Goal: Task Accomplishment & Management: Manage account settings

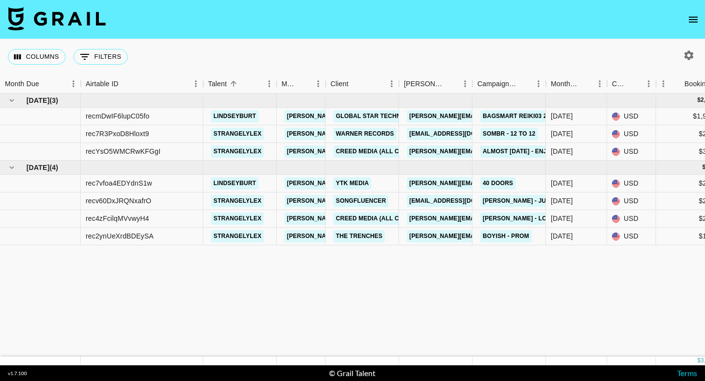
click at [694, 21] on icon "open drawer" at bounding box center [693, 20] width 9 height 6
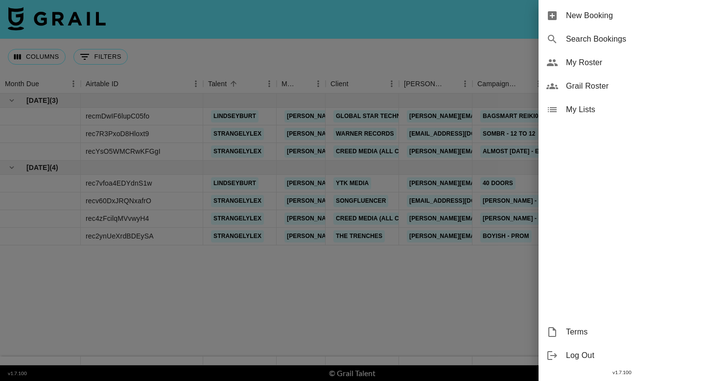
click at [579, 69] on div "My Roster" at bounding box center [621, 62] width 166 height 23
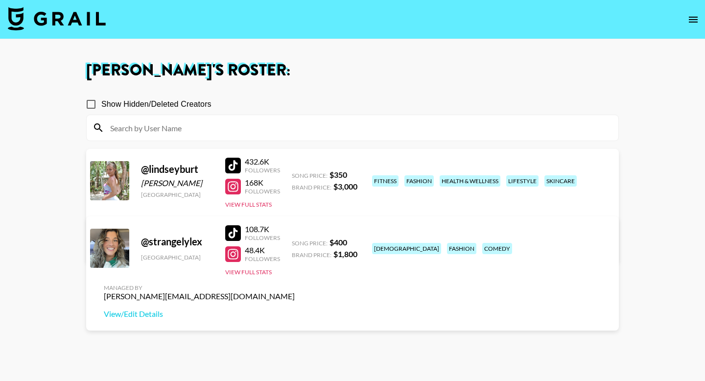
click at [442, 132] on input at bounding box center [358, 128] width 508 height 16
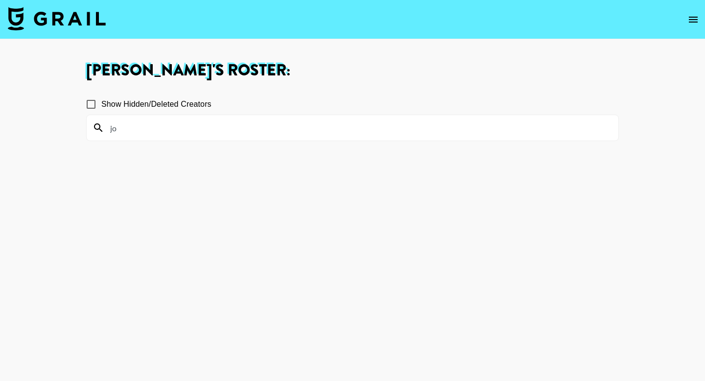
type input "j"
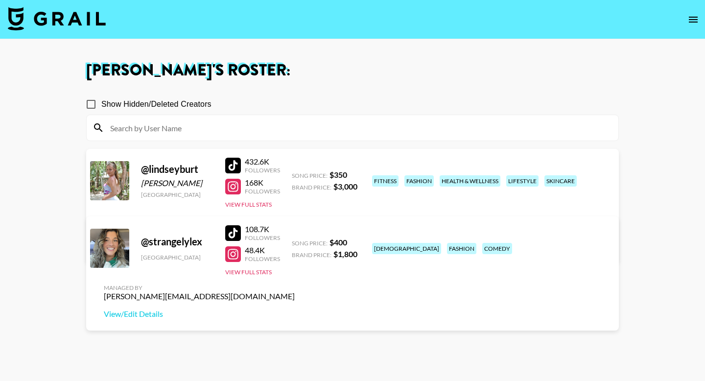
click at [693, 21] on icon "open drawer" at bounding box center [693, 20] width 12 height 12
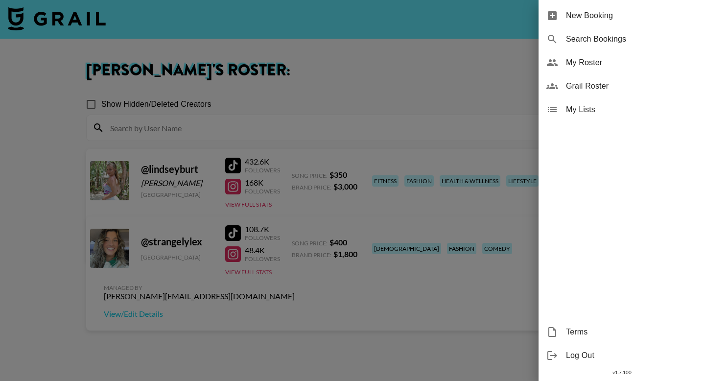
click at [611, 88] on span "Grail Roster" at bounding box center [631, 86] width 131 height 12
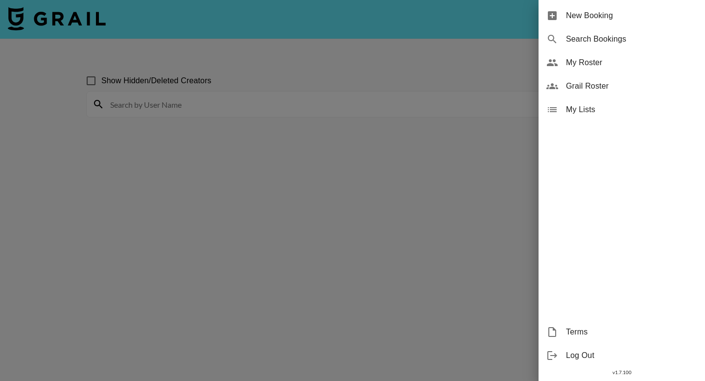
click at [267, 100] on div at bounding box center [352, 190] width 705 height 381
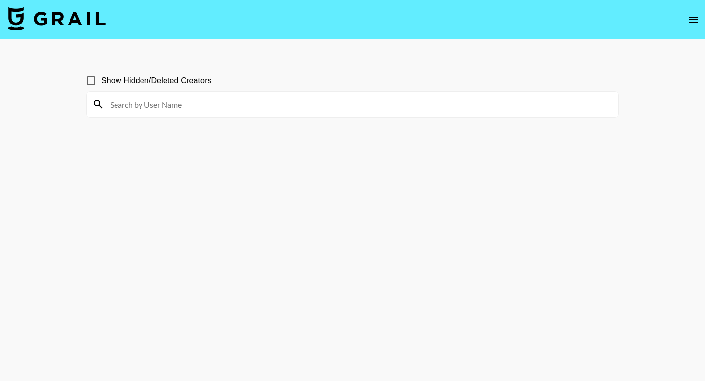
click at [267, 100] on input at bounding box center [358, 104] width 508 height 16
drag, startPoint x: 150, startPoint y: 112, endPoint x: 97, endPoint y: 104, distance: 54.0
click at [100, 106] on div "jo_punze" at bounding box center [352, 104] width 531 height 25
click at [142, 106] on input "jo_punze" at bounding box center [358, 104] width 508 height 16
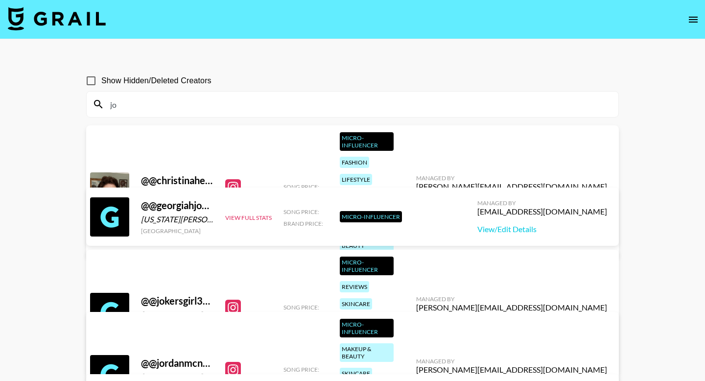
type input "j"
type input "J"
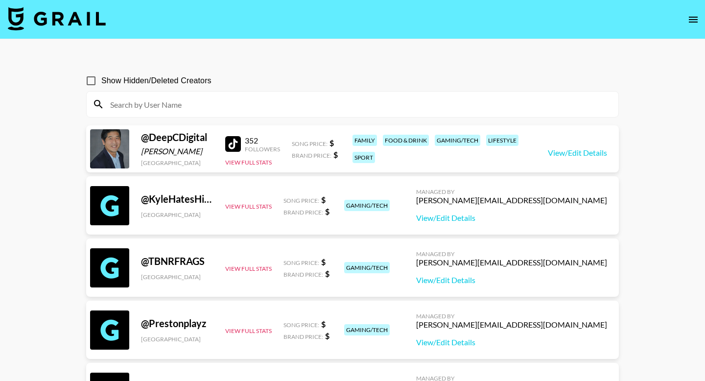
click at [695, 23] on icon "open drawer" at bounding box center [693, 20] width 12 height 12
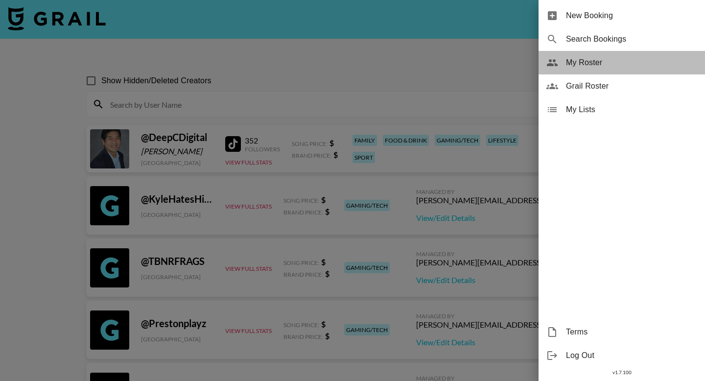
click at [609, 64] on span "My Roster" at bounding box center [631, 63] width 131 height 12
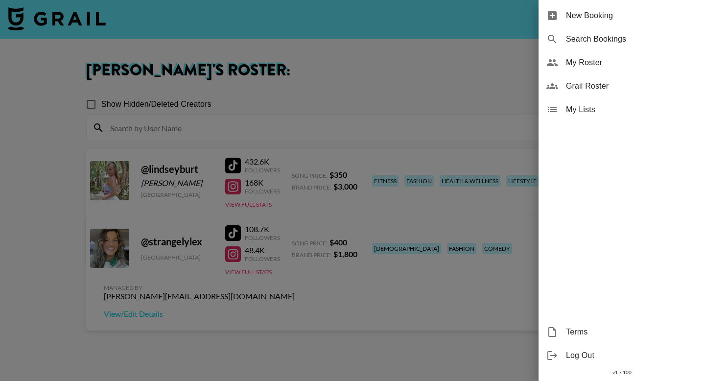
click at [402, 90] on div at bounding box center [352, 190] width 705 height 381
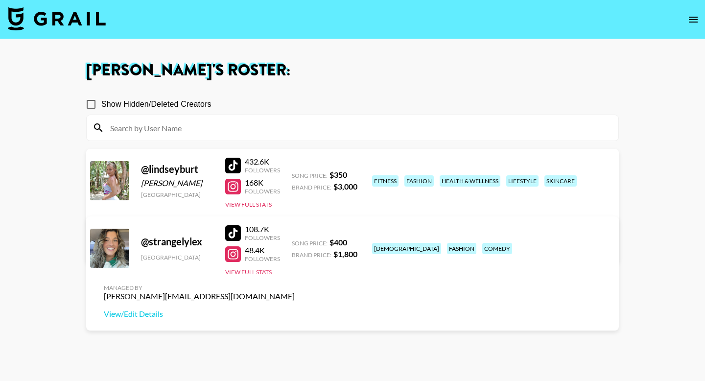
click at [99, 101] on input "Show Hidden/Deleted Creators" at bounding box center [91, 104] width 21 height 21
checkbox input "true"
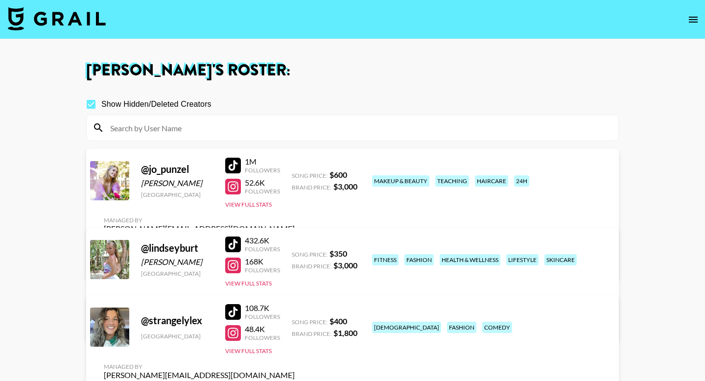
click at [295, 258] on link "View/Edit Details" at bounding box center [199, 263] width 191 height 10
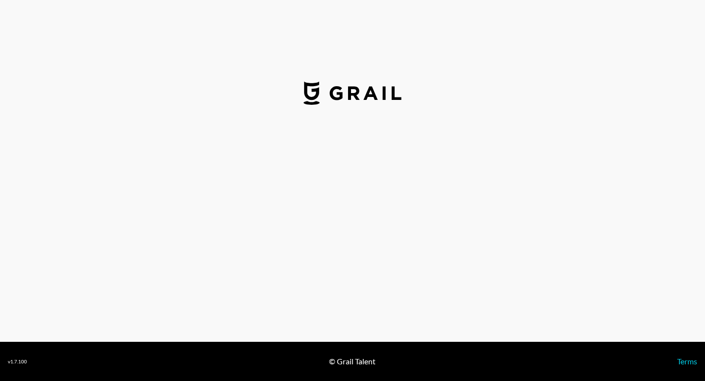
select select "USD"
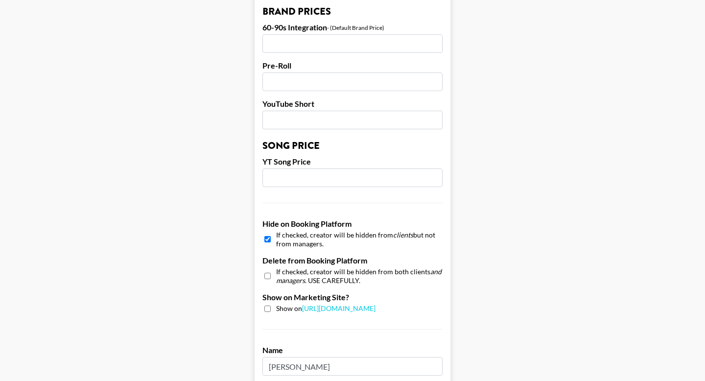
scroll to position [749, 0]
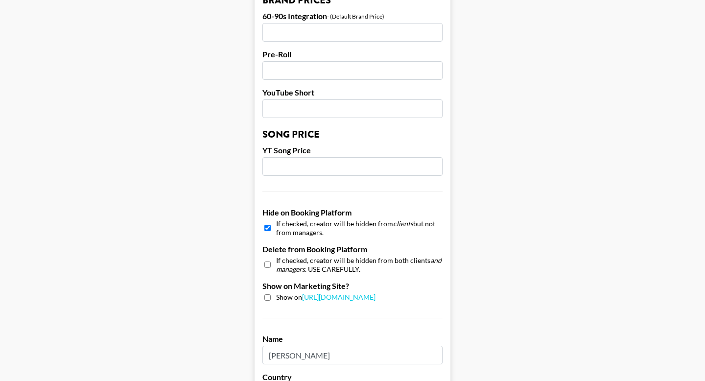
click at [267, 221] on input "checkbox" at bounding box center [267, 228] width 6 height 14
checkbox input "false"
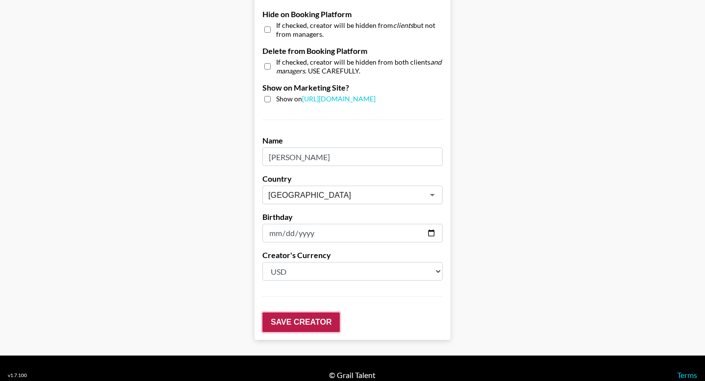
click at [315, 312] on input "Save Creator" at bounding box center [300, 322] width 77 height 20
click at [313, 313] on input "Save Creator" at bounding box center [300, 322] width 77 height 20
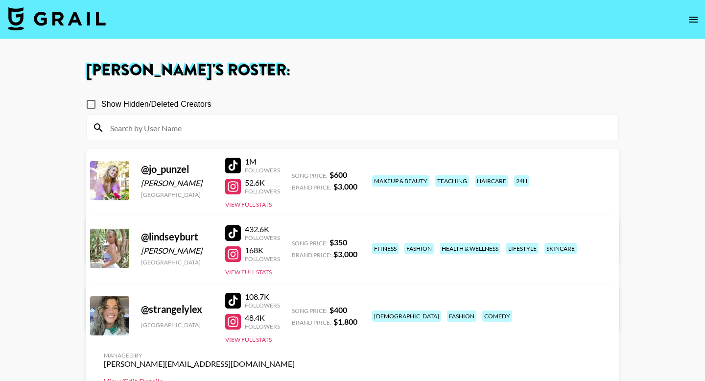
click at [295, 376] on link "View/Edit Details" at bounding box center [199, 381] width 191 height 10
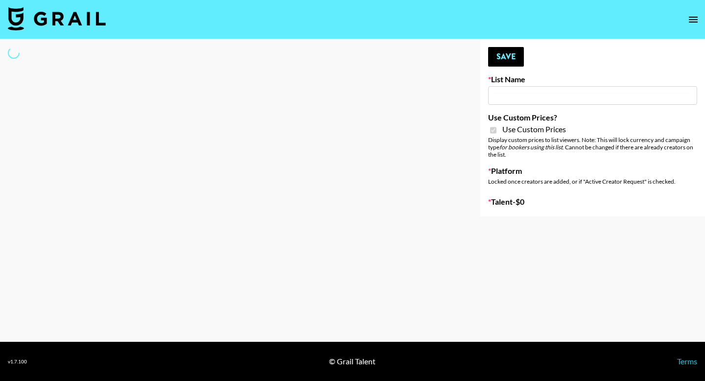
type input "Flimeal + Liveling"
checkbox input "true"
select select "Brand"
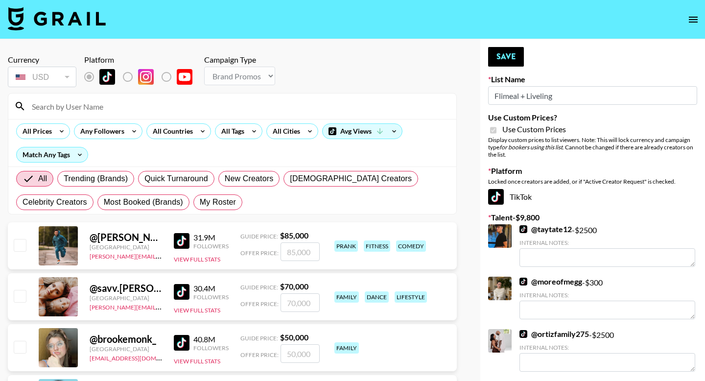
click at [217, 202] on span "My Roster" at bounding box center [218, 202] width 36 height 12
click at [200, 202] on input "My Roster" at bounding box center [200, 202] width 0 height 0
radio input "true"
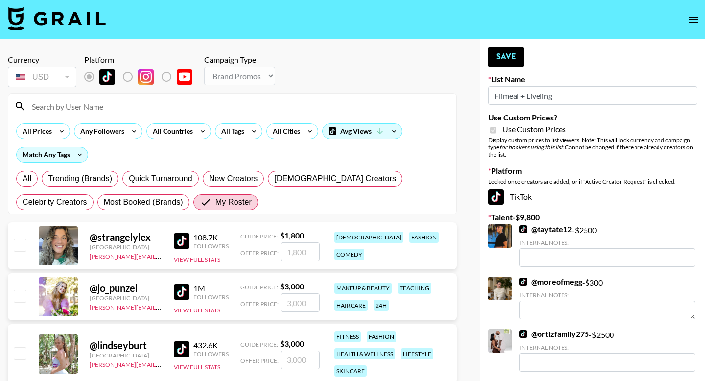
click at [22, 354] on input "checkbox" at bounding box center [20, 353] width 12 height 12
checkbox input "true"
drag, startPoint x: 304, startPoint y: 359, endPoint x: 267, endPoint y: 358, distance: 37.7
click at [268, 359] on div "Offer Price: 3000" at bounding box center [279, 359] width 79 height 19
type input "2200"
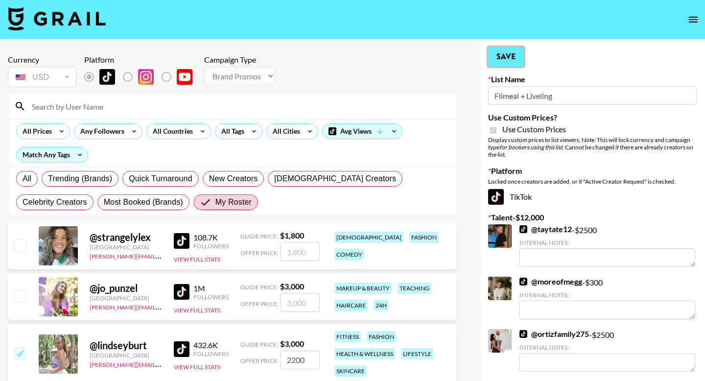
click at [514, 59] on button "Save" at bounding box center [506, 57] width 36 height 20
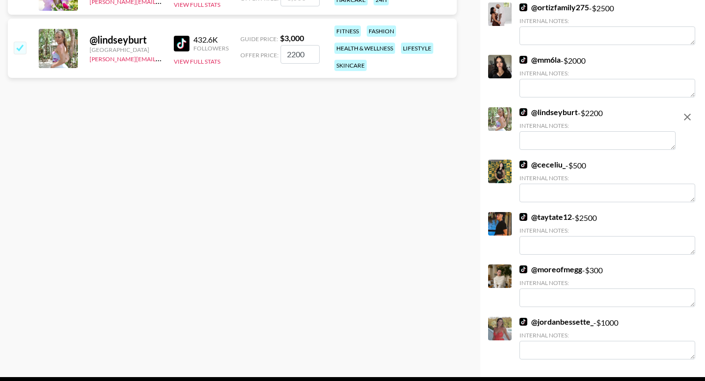
scroll to position [308, 0]
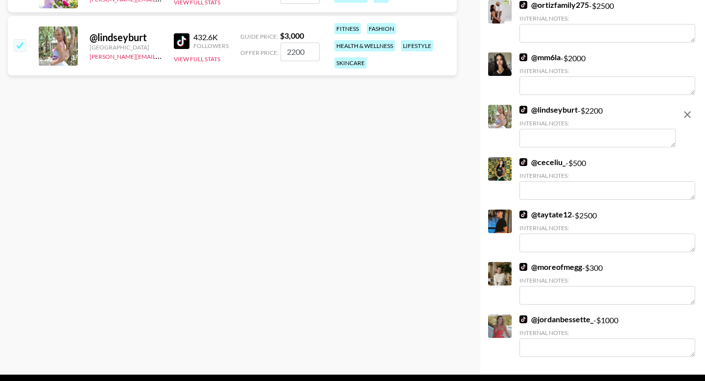
click at [601, 143] on textarea at bounding box center [597, 138] width 156 height 19
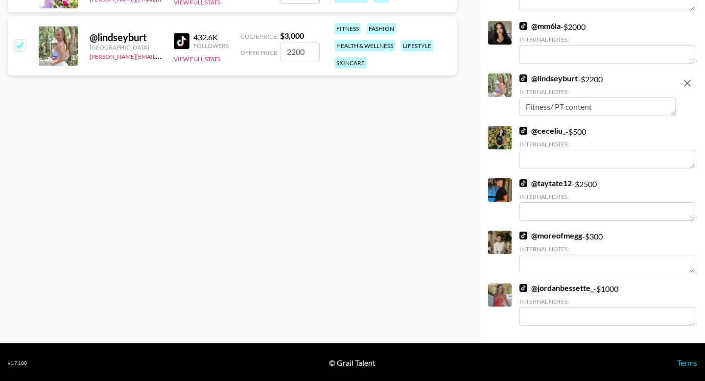
type textarea "Fitness/ PT content"
click at [641, 137] on div "@ ceceliu_ - $ 500 Internal Notes:" at bounding box center [607, 147] width 176 height 43
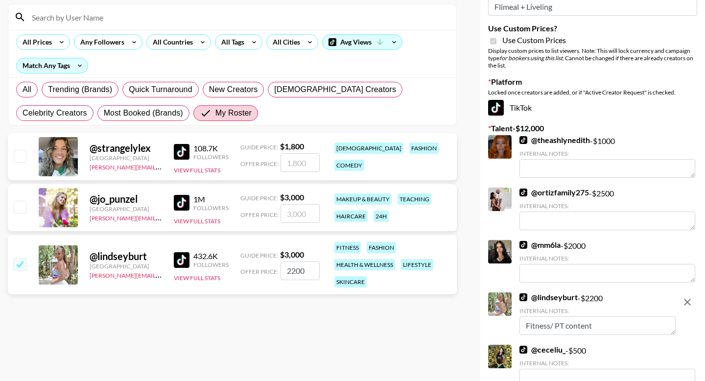
scroll to position [0, 0]
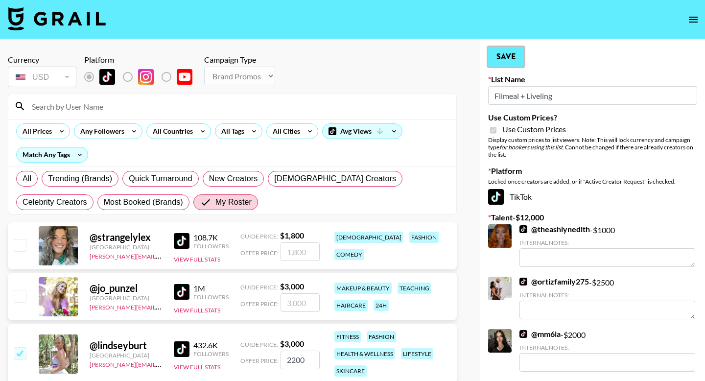
click at [521, 54] on button "Save" at bounding box center [506, 57] width 36 height 20
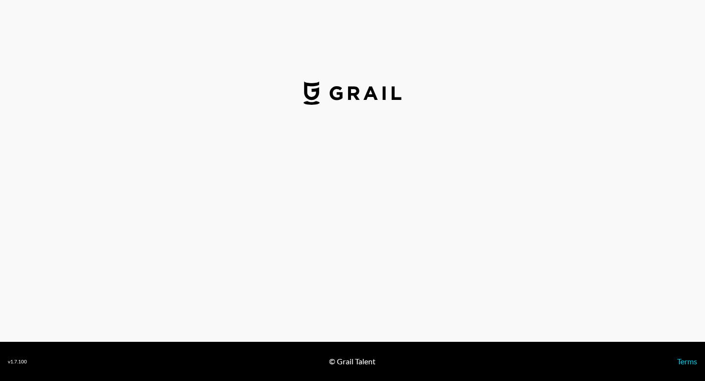
select select "USD"
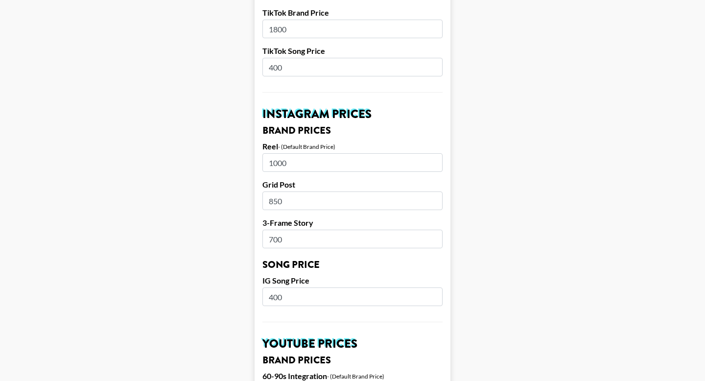
scroll to position [388, 0]
